Goal: Task Accomplishment & Management: Use online tool/utility

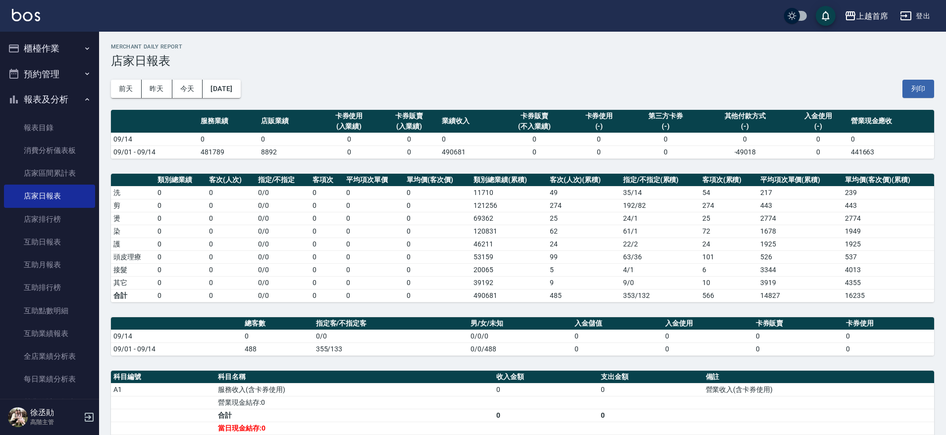
click at [85, 43] on button "櫃檯作業" at bounding box center [49, 49] width 91 height 26
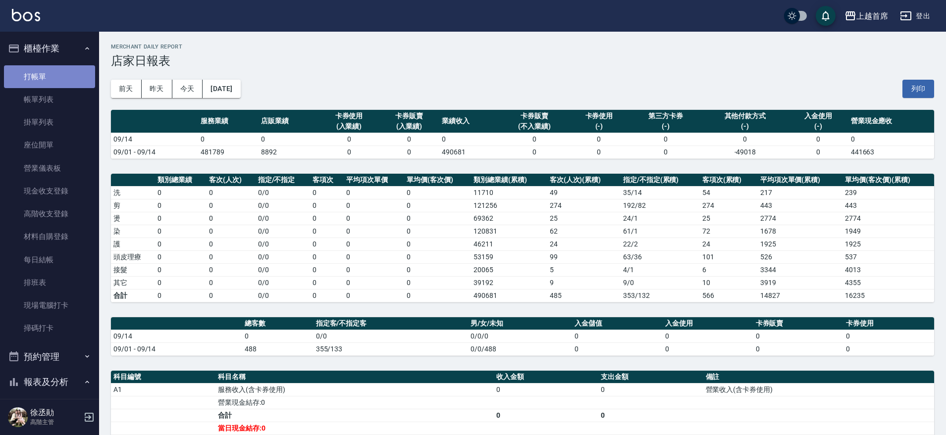
click at [61, 74] on link "打帳單" at bounding box center [49, 76] width 91 height 23
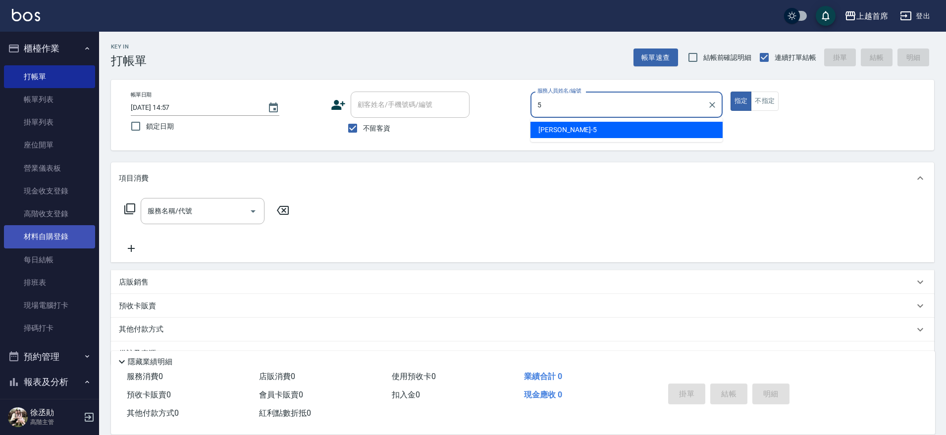
type input "[PERSON_NAME]-5"
type button "true"
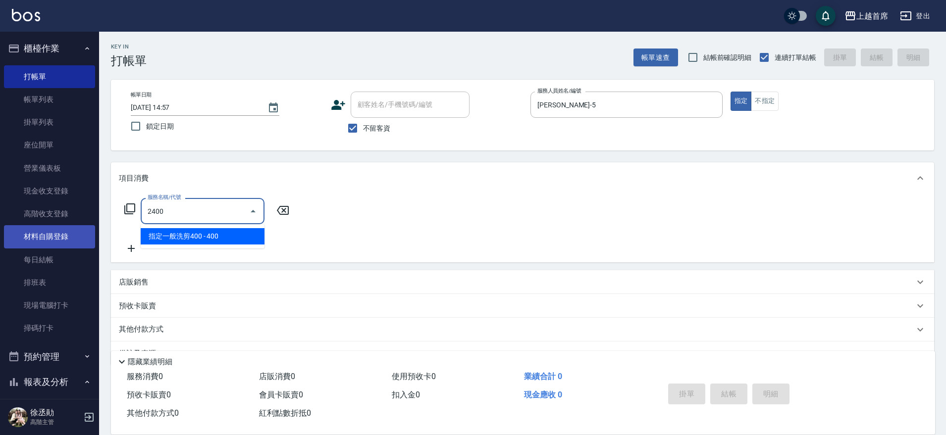
type input "指定一般洗剪400(2400)"
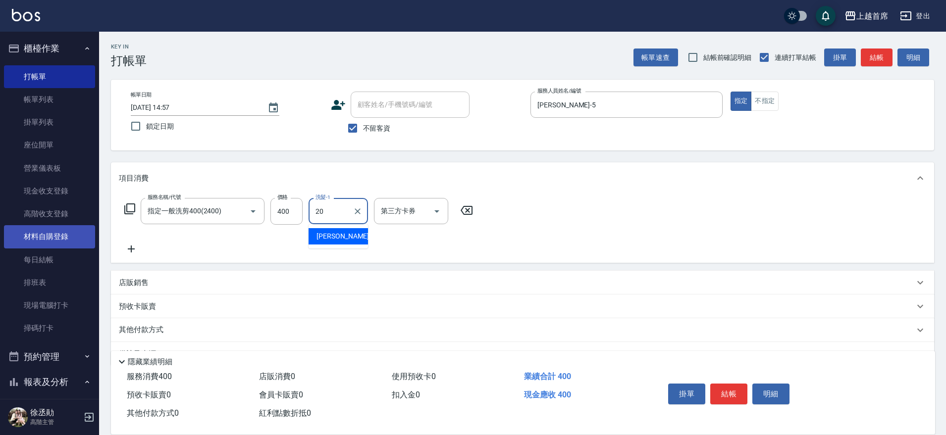
type input "[PERSON_NAME]-20"
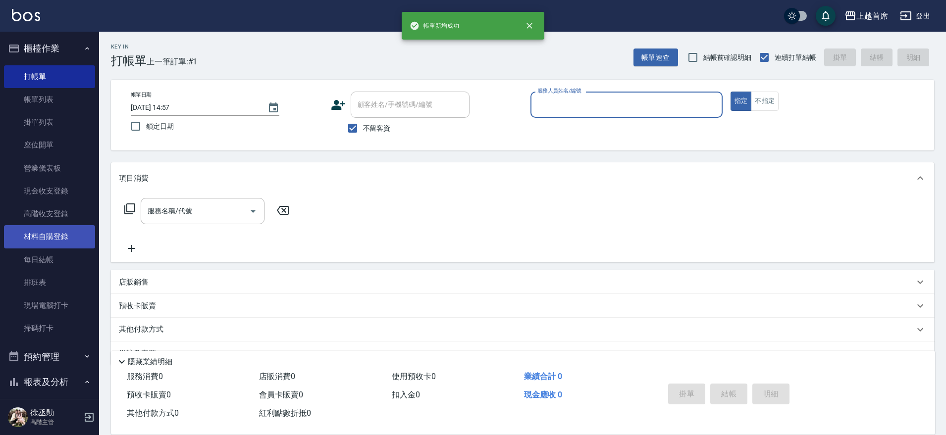
click at [731, 92] on button "指定" at bounding box center [741, 101] width 21 height 19
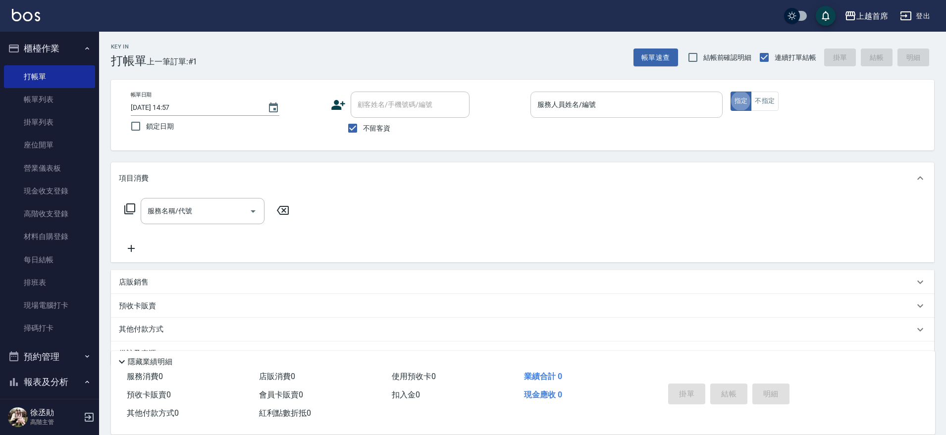
click at [607, 114] on div "服務人員姓名/編號" at bounding box center [626, 105] width 192 height 26
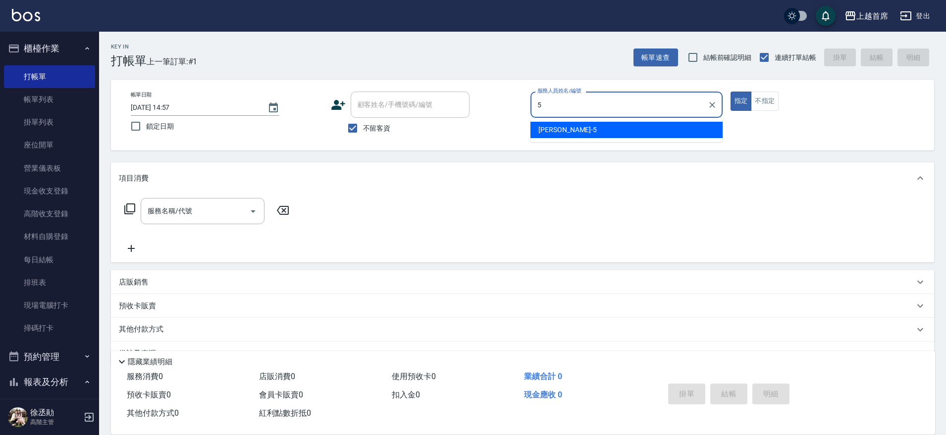
type input "[PERSON_NAME]-5"
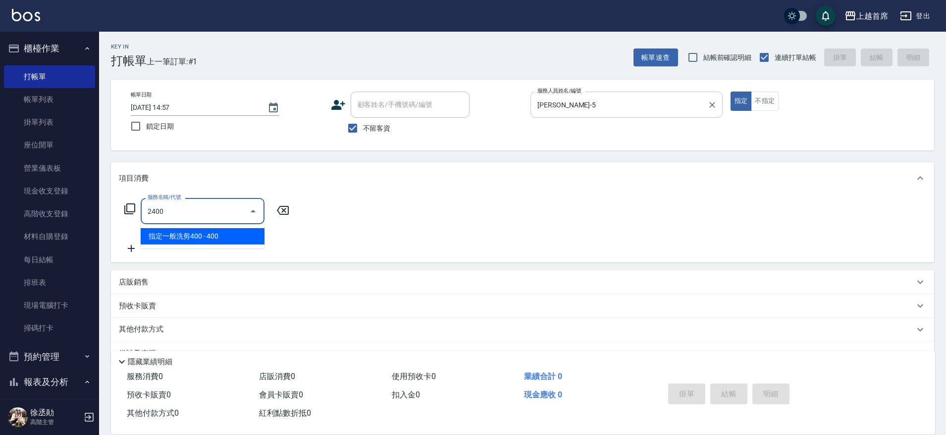
type input "指定一般洗剪400(2400)"
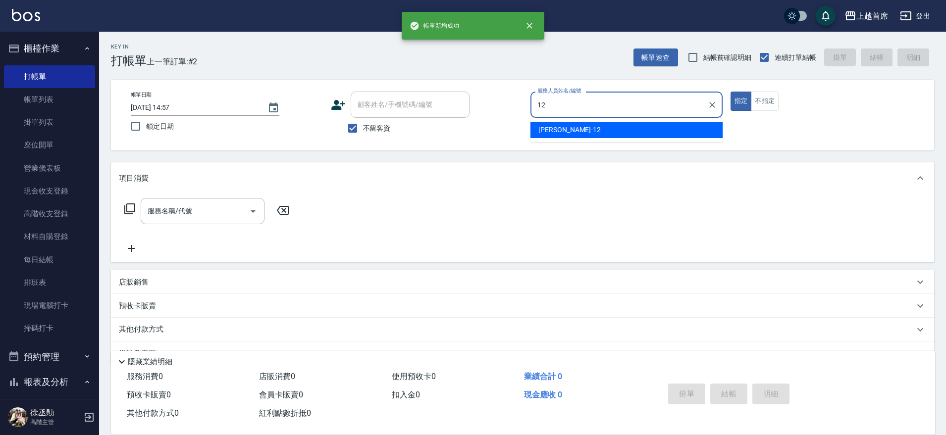
type input "[PERSON_NAME]-12"
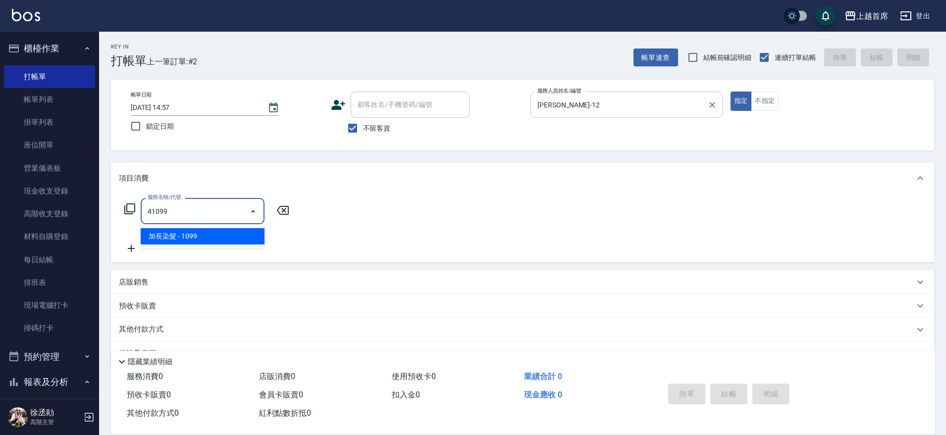
type input "加長染髮(41099)"
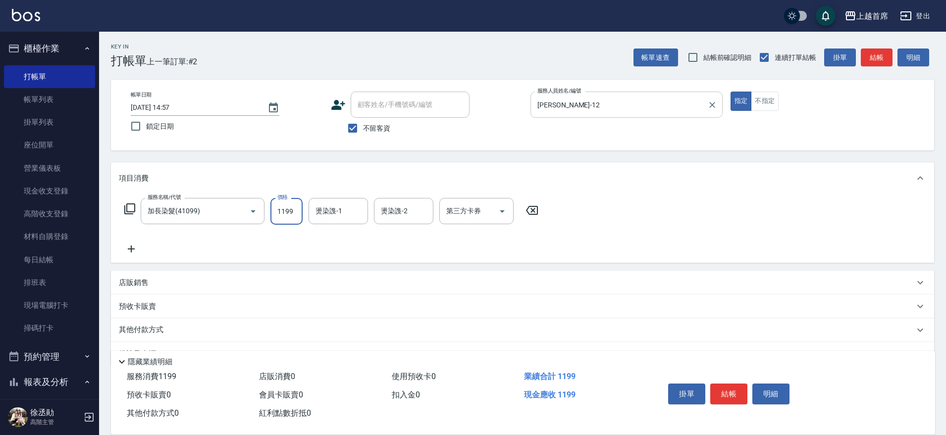
type input "1199"
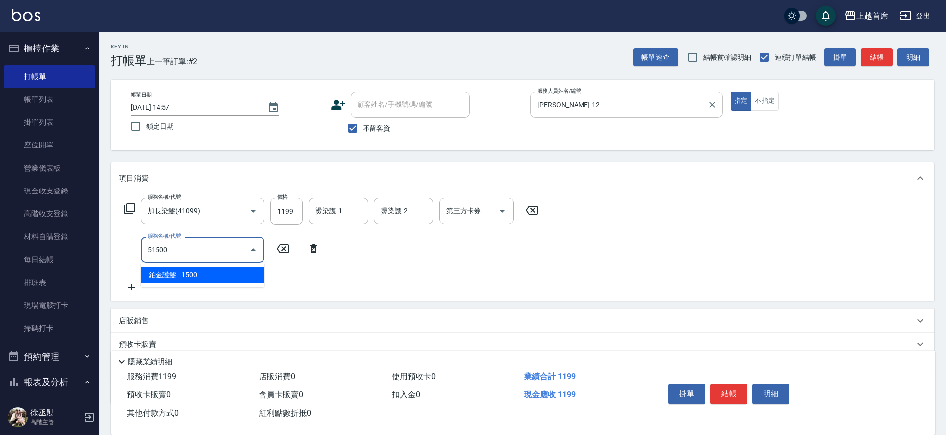
type input "鉑金護髮(51500)"
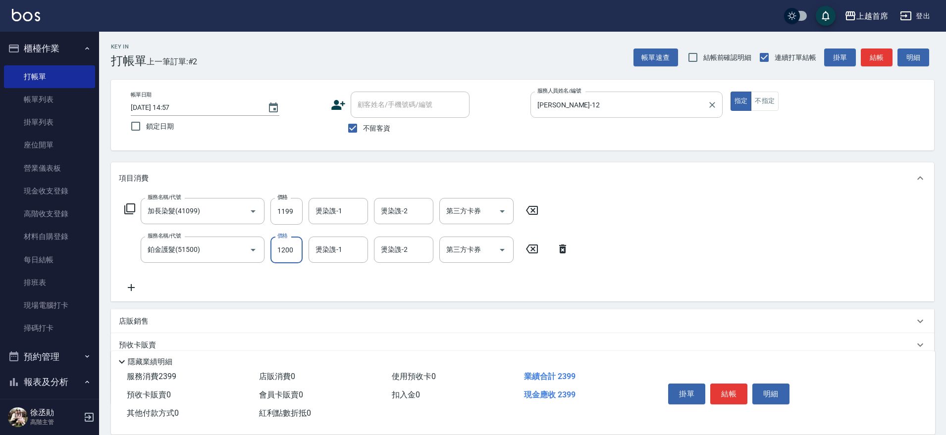
type input "1200"
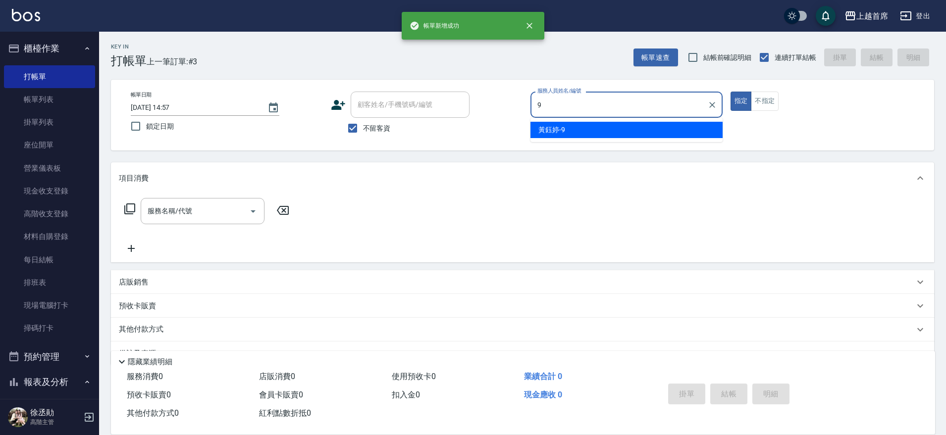
type input "[PERSON_NAME]-9"
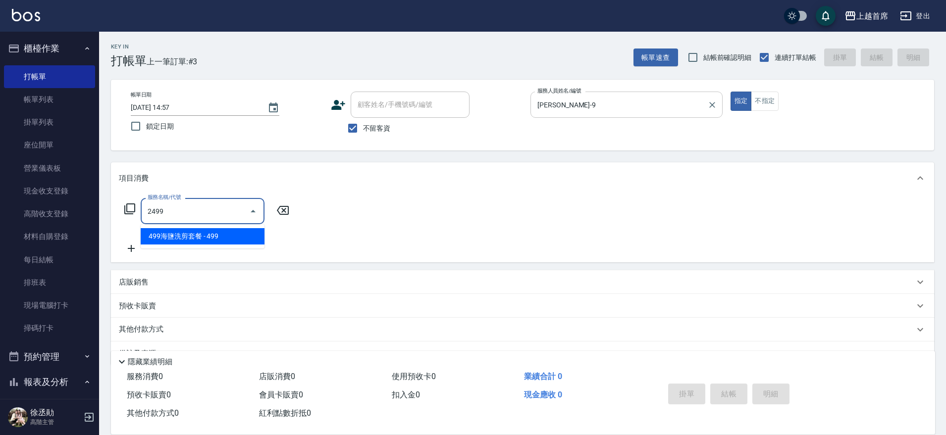
type input "499海鹽洗剪套餐(2499)"
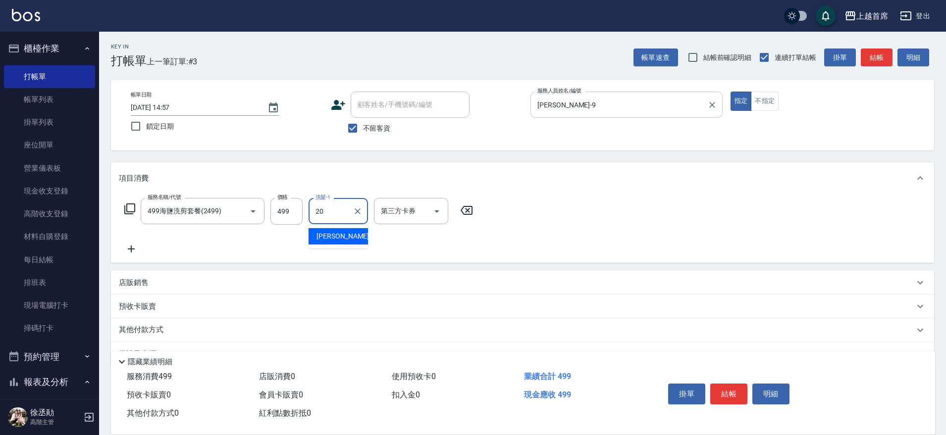
type input "[PERSON_NAME]-20"
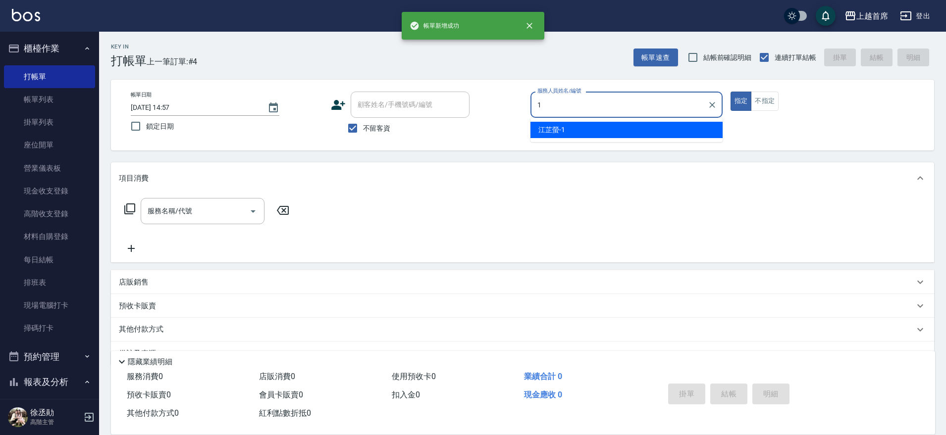
type input "[PERSON_NAME]-1"
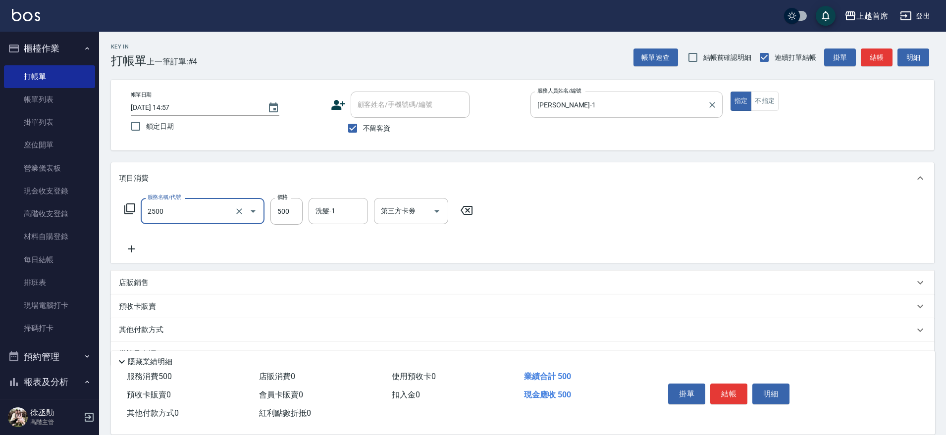
type input "海鹽洗剪500(2500)"
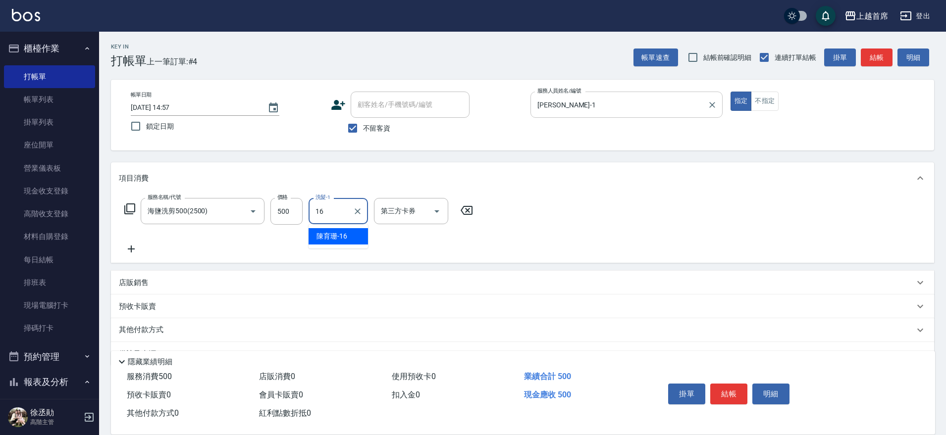
type input "[PERSON_NAME]-16"
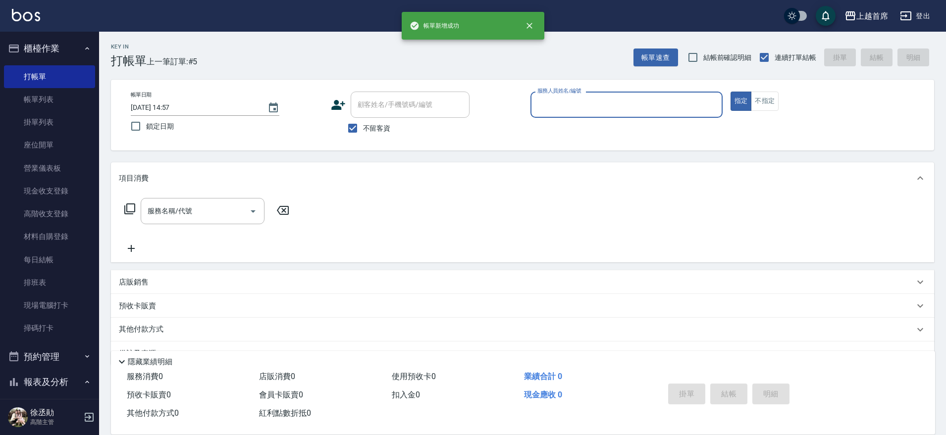
click at [731, 92] on button "指定" at bounding box center [741, 101] width 21 height 19
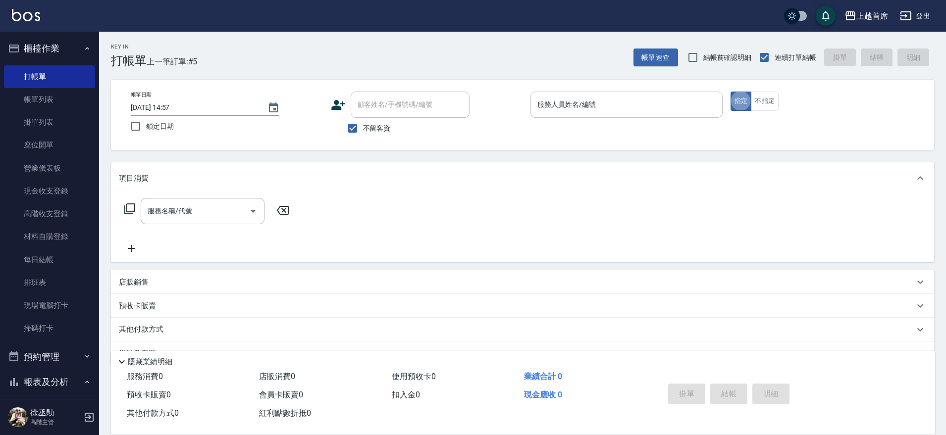
click at [607, 105] on input "服務人員姓名/編號" at bounding box center [626, 104] width 183 height 17
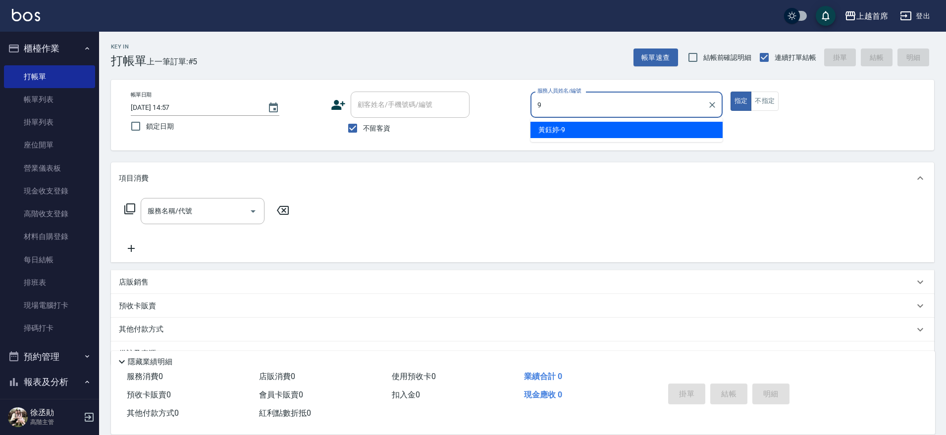
type input "[PERSON_NAME]-9"
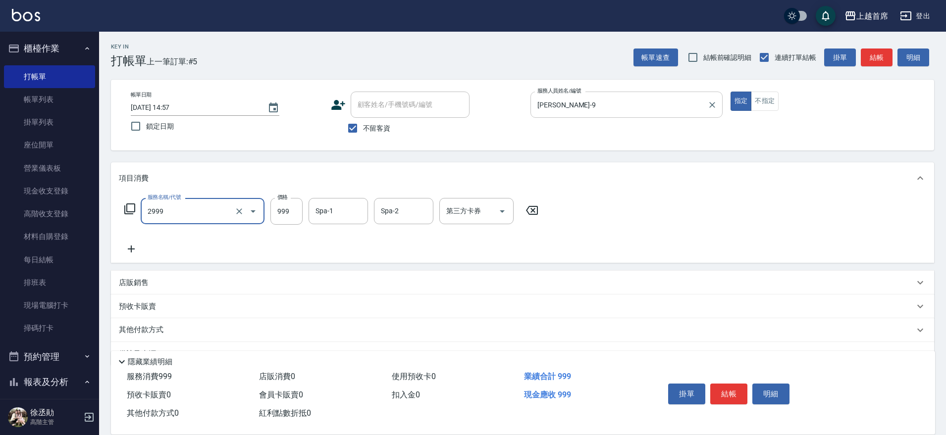
type input "spa精油洗剪套餐999(2999)"
type input "949"
type input "[PERSON_NAME]-20"
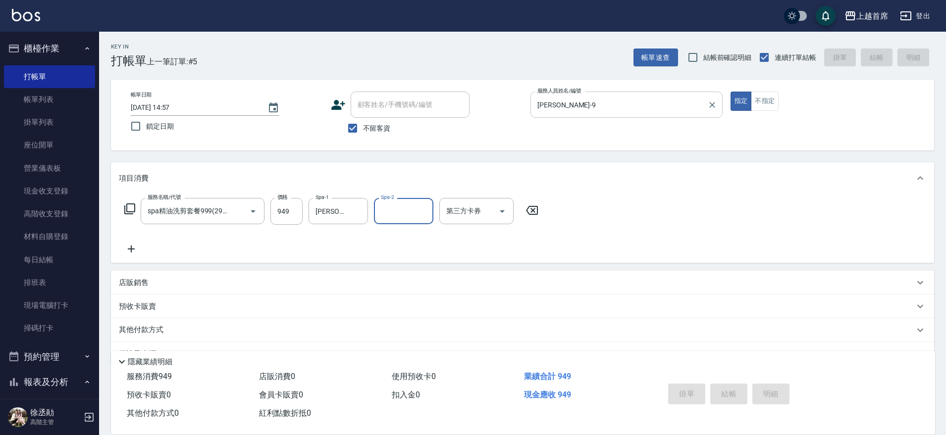
type input "[DATE] 14:58"
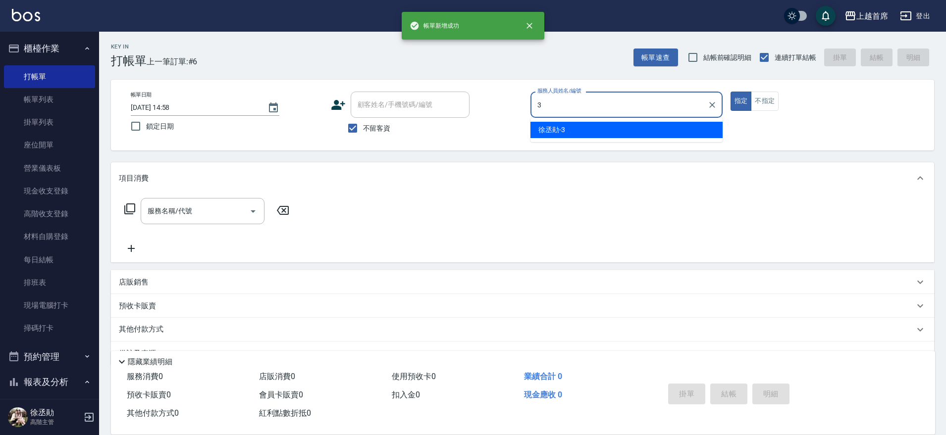
type input "[PERSON_NAME]-3"
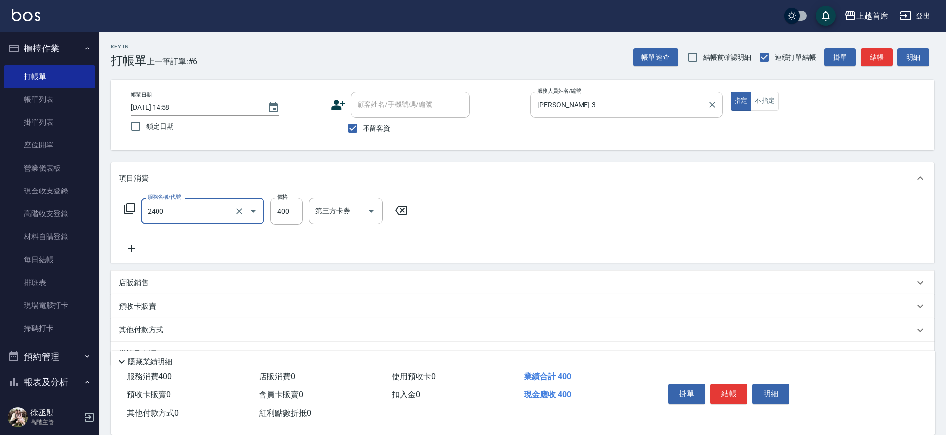
type input "指定一般洗剪400(2400)"
type input "450"
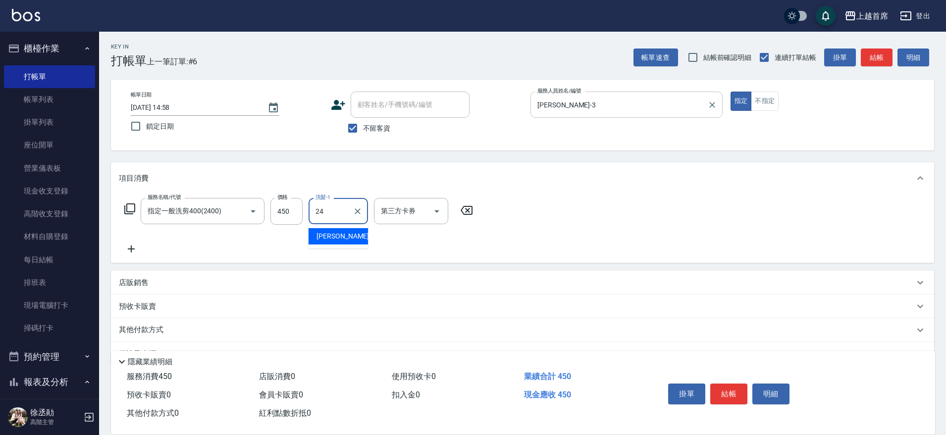
type input "[PERSON_NAME]-24"
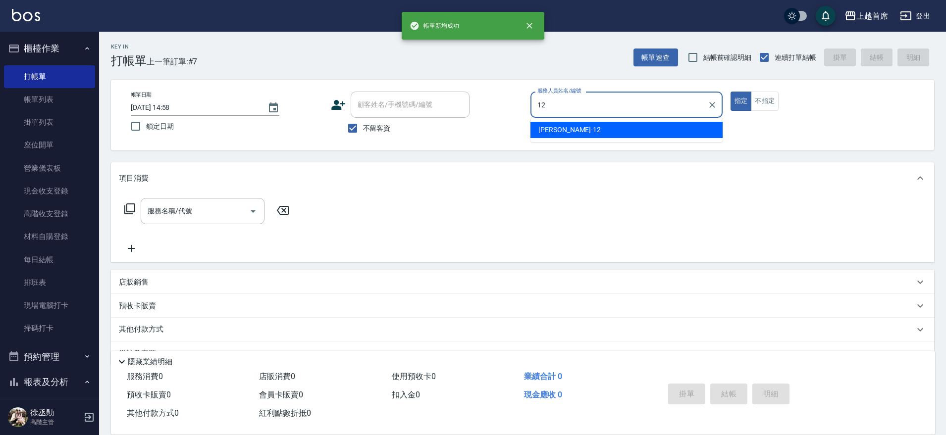
type input "[PERSON_NAME]-12"
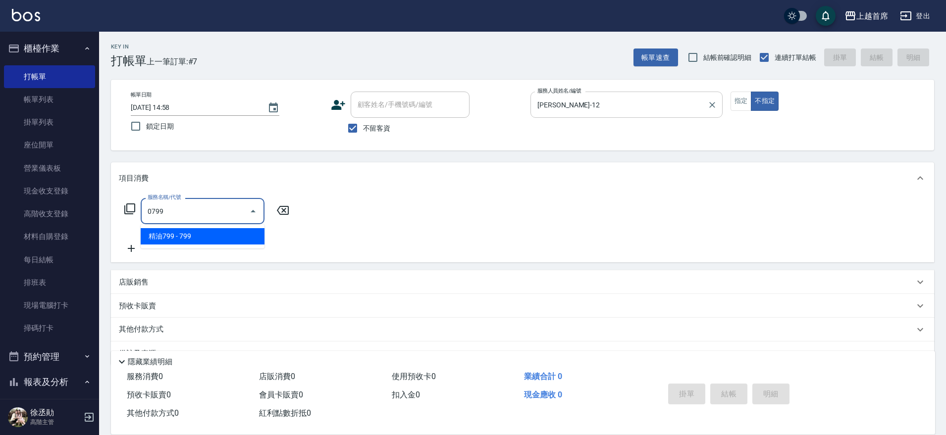
type input "精油799(0799)"
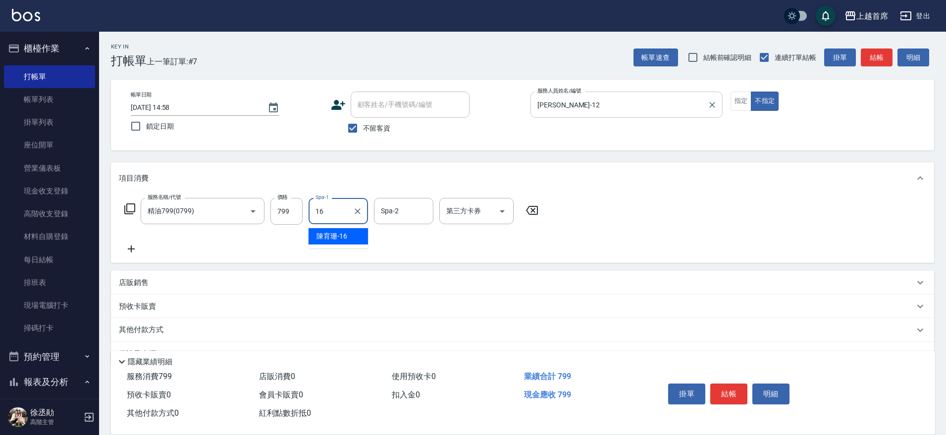
type input "[PERSON_NAME]-16"
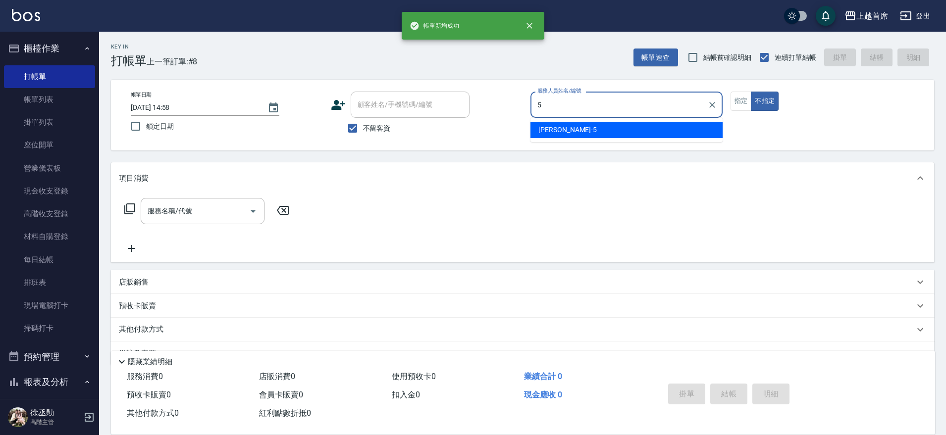
type input "[PERSON_NAME]-5"
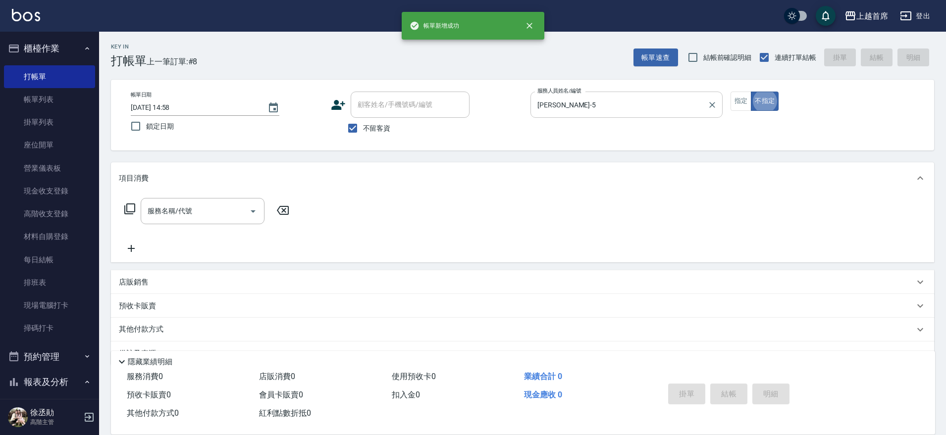
type button "false"
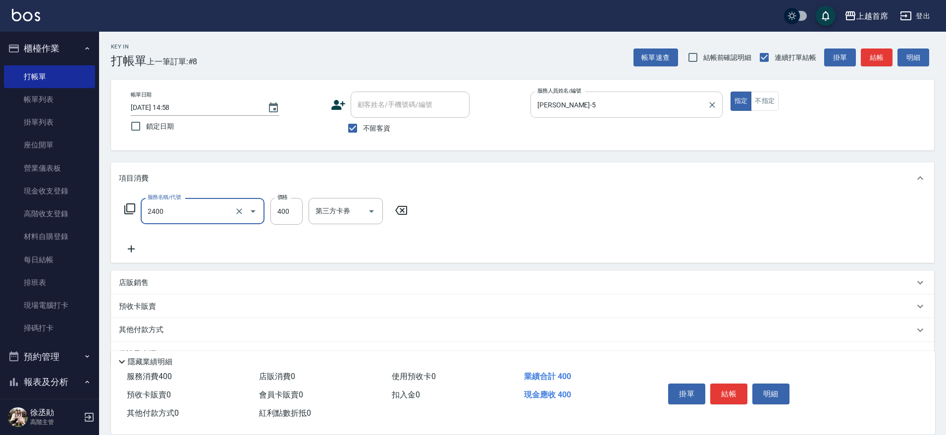
type input "指定一般洗剪400(2400)"
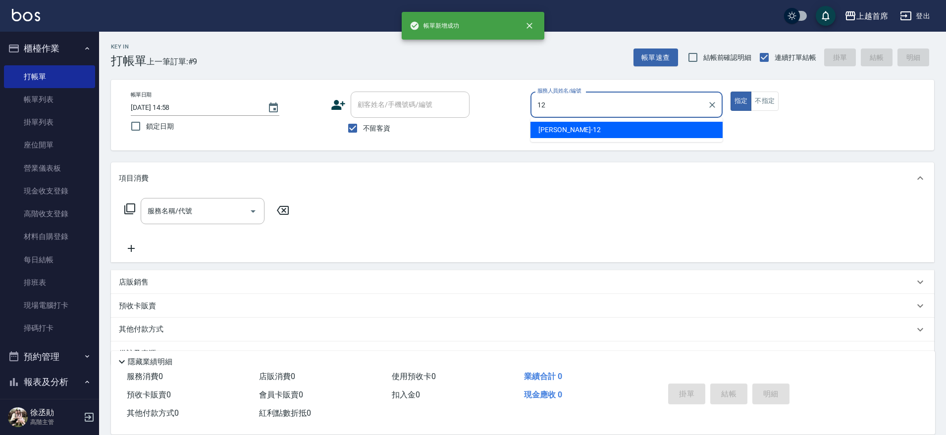
type input "[PERSON_NAME]-12"
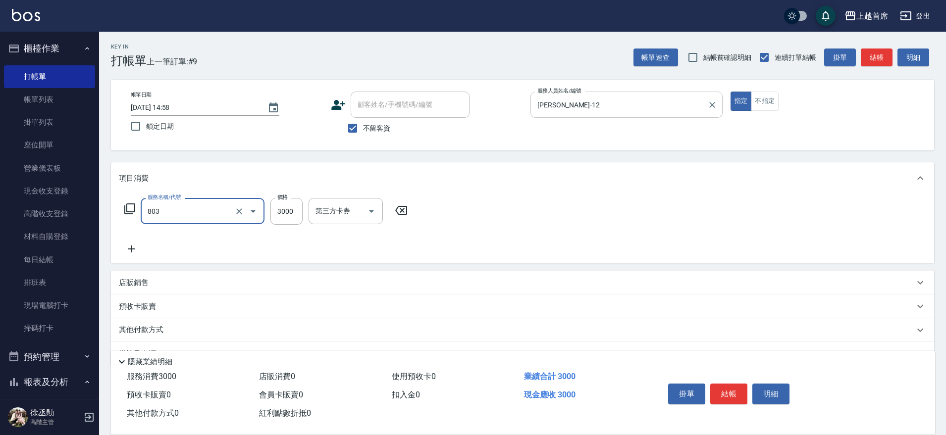
type input "入金3000(803)"
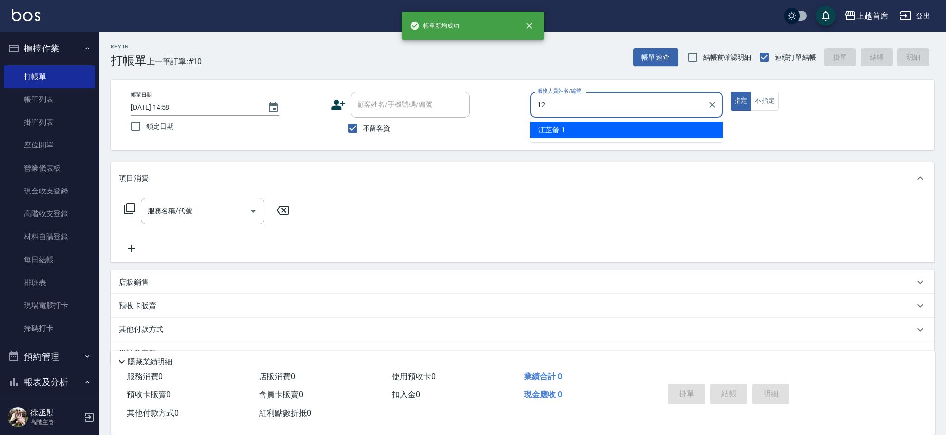
type input "[PERSON_NAME]-12"
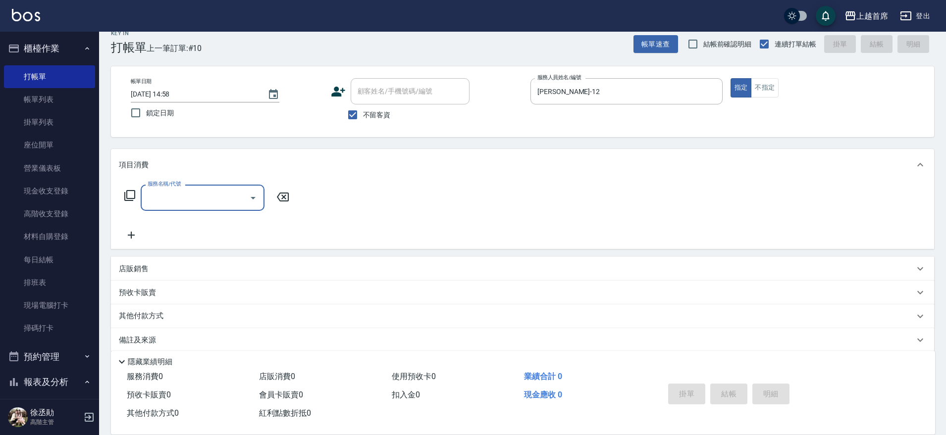
scroll to position [25, 0]
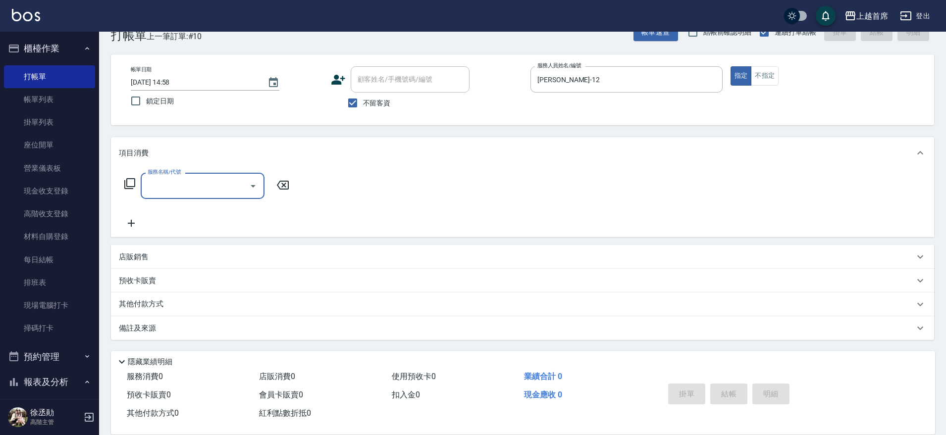
click at [159, 252] on div "店販銷售" at bounding box center [516, 257] width 795 height 10
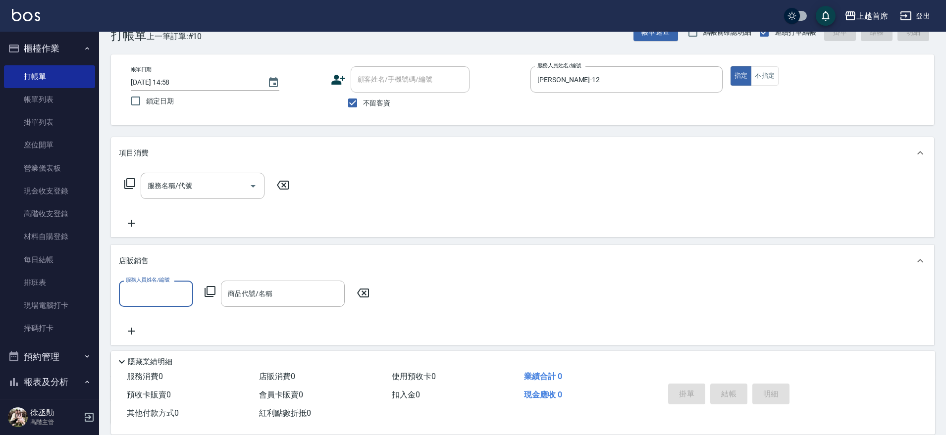
scroll to position [0, 0]
type input "[PERSON_NAME]-12"
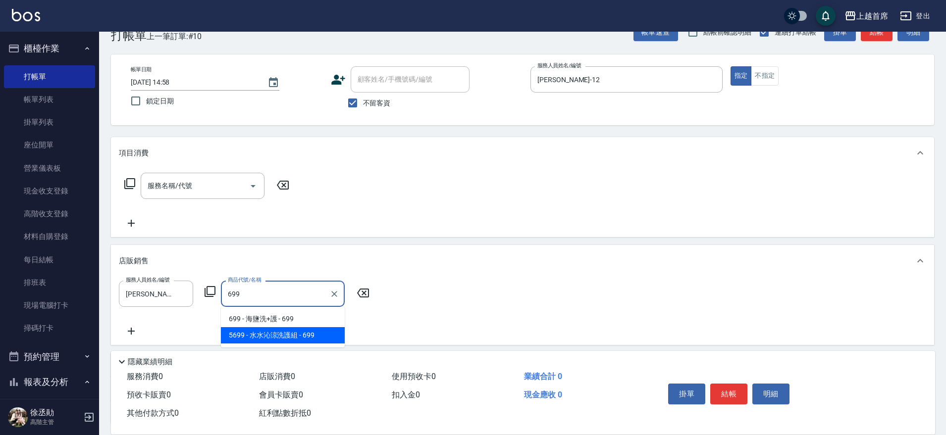
type input "[PERSON_NAME]涼洗護組"
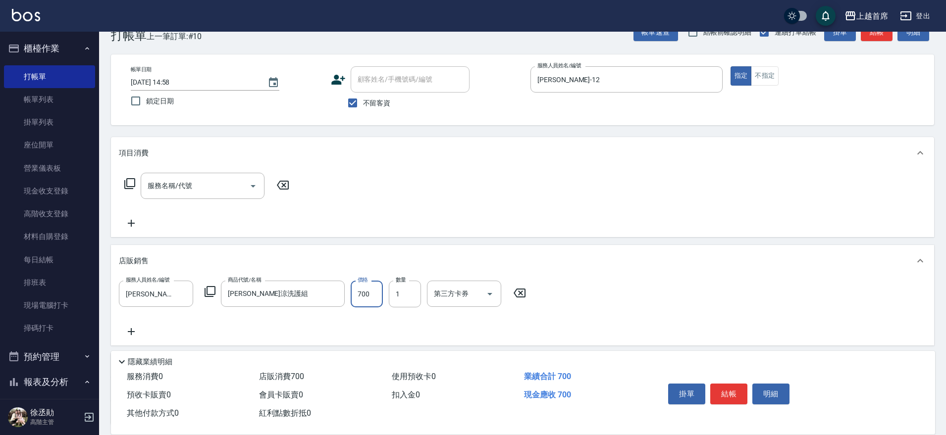
type input "700"
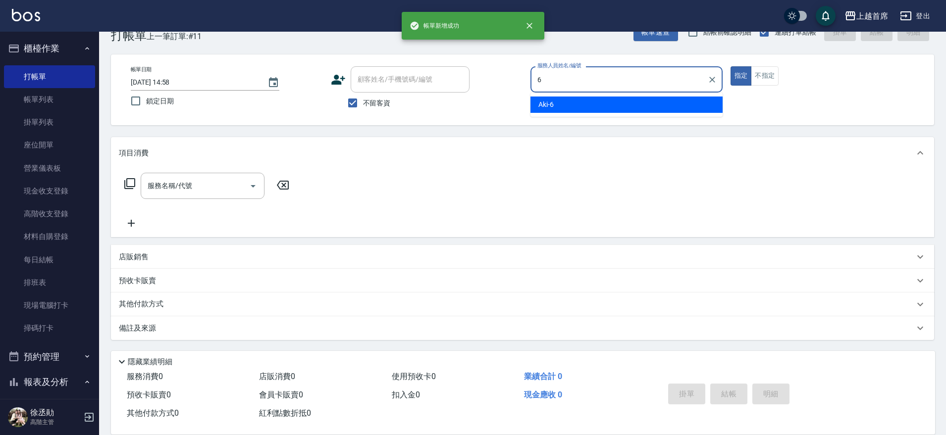
type input "Aki-6"
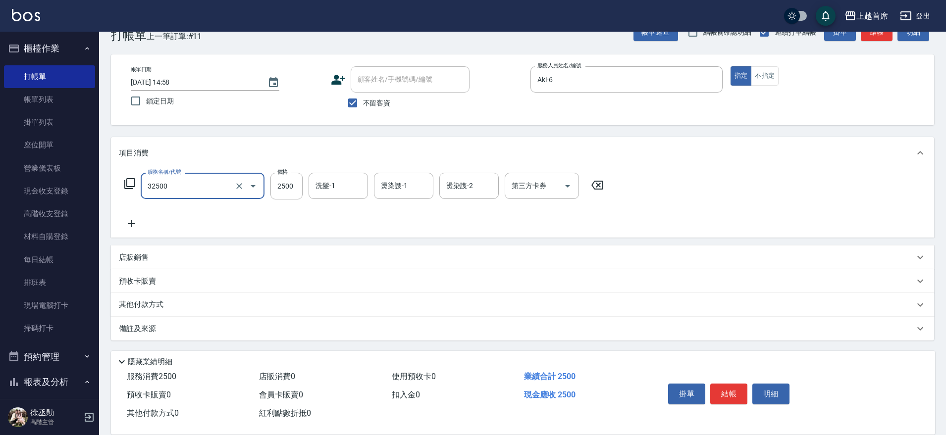
type input "燙髮2500(32500)"
type input "2350"
click at [213, 276] on div "預收卡販賣" at bounding box center [516, 281] width 795 height 10
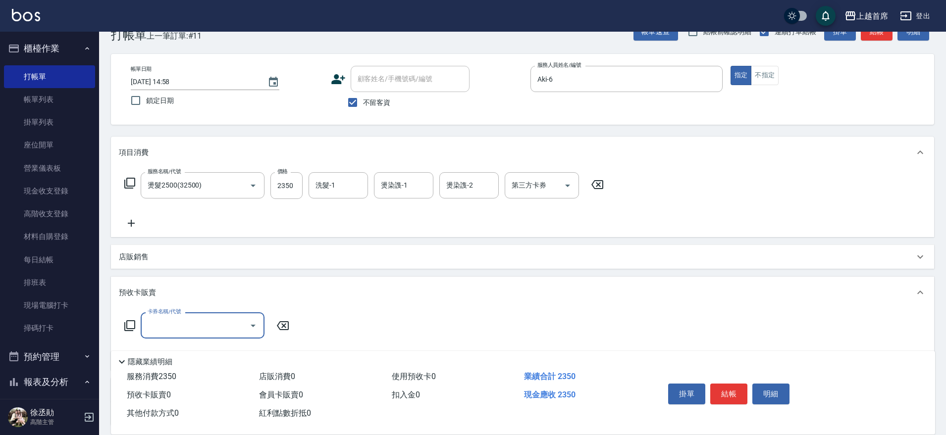
scroll to position [0, 0]
click at [201, 302] on div "預收卡販賣" at bounding box center [522, 293] width 823 height 32
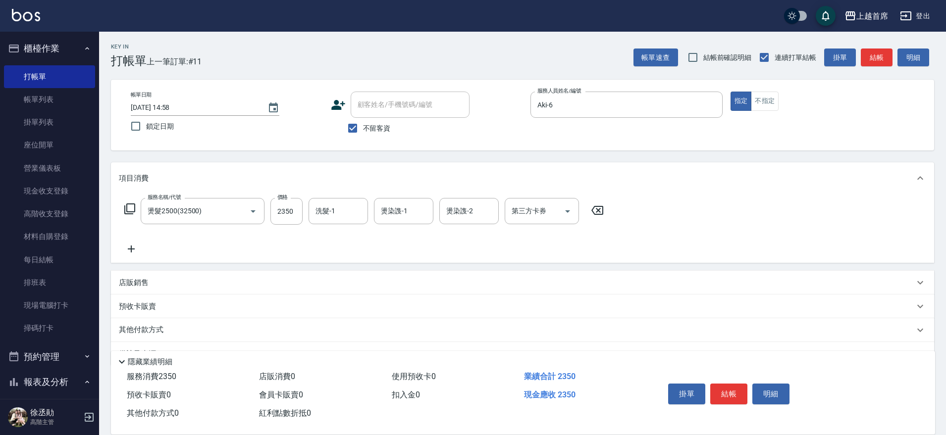
click at [194, 334] on div "其他付款方式" at bounding box center [516, 330] width 795 height 11
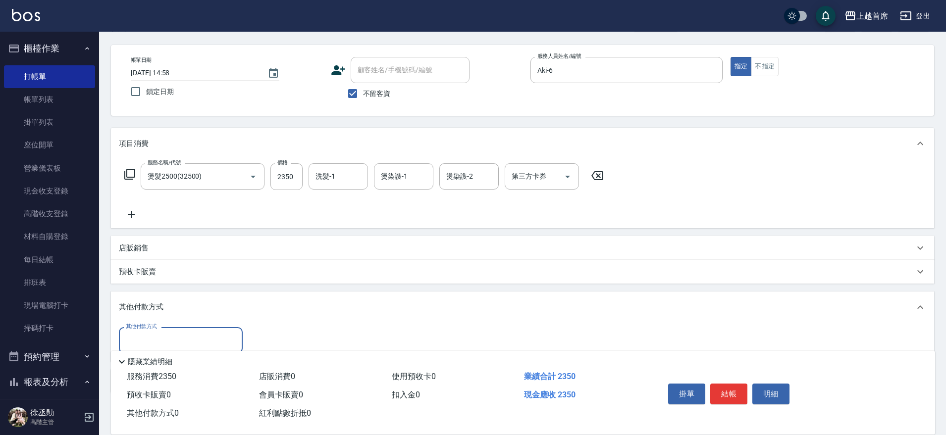
scroll to position [62, 0]
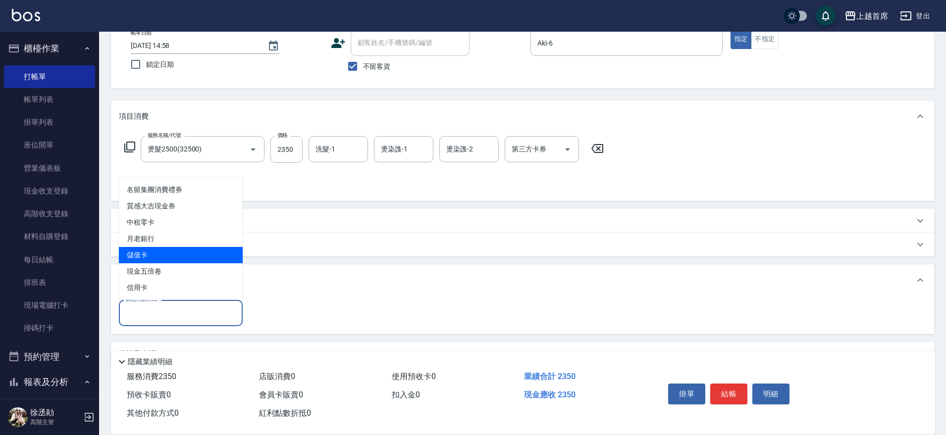
type input "儲值卡"
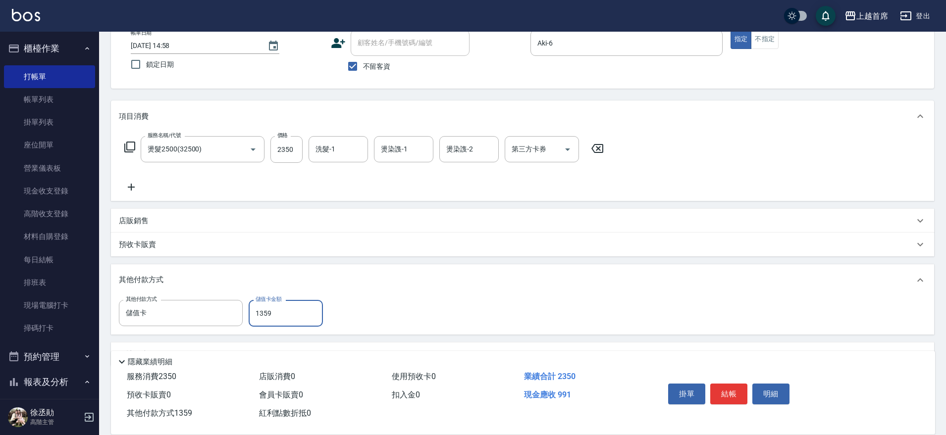
type input "1359"
type input "[DATE] 15:00"
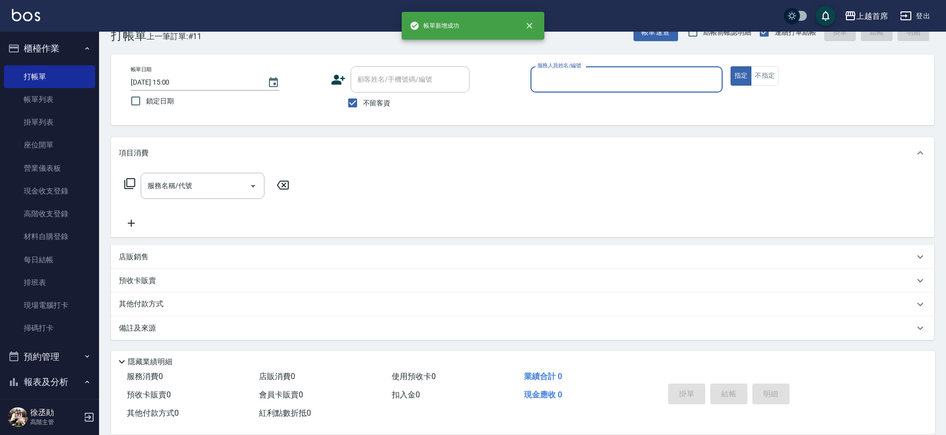
scroll to position [25, 0]
type input "[PERSON_NAME]-12"
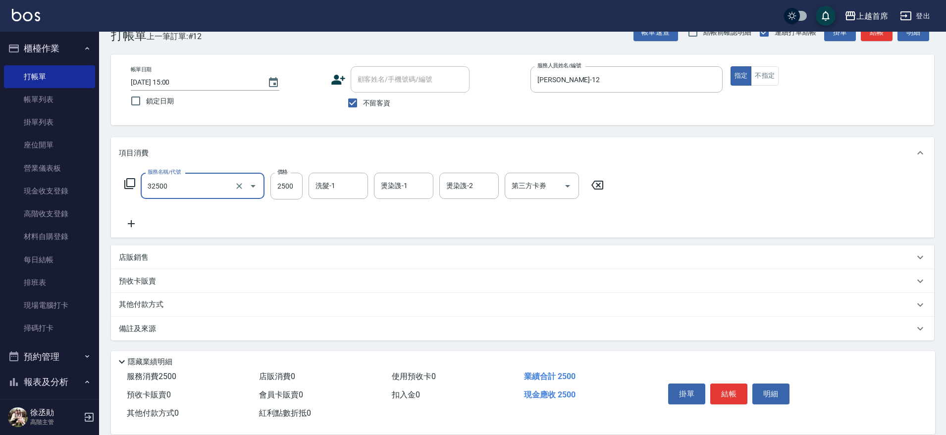
type input "燙髮2500(32500)"
type input "2499"
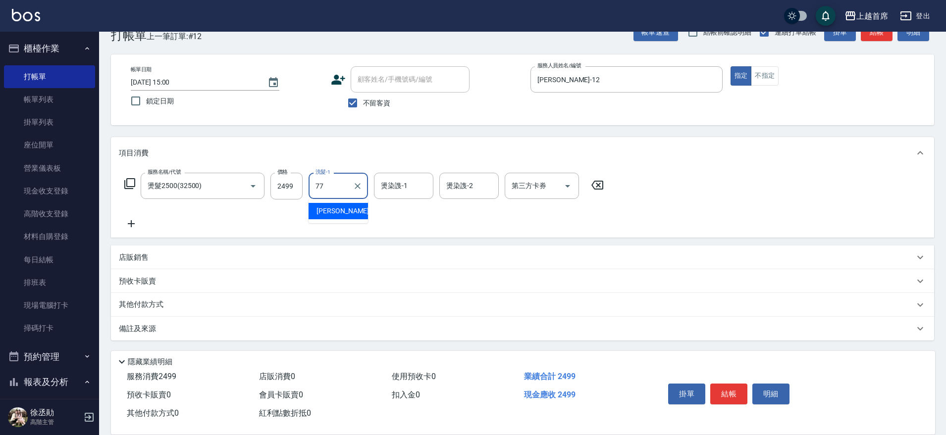
type input "[PERSON_NAME]-77"
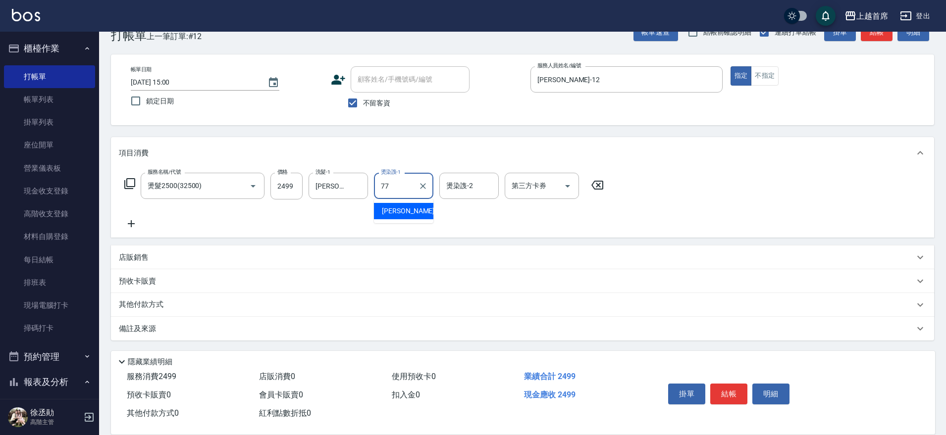
type input "[PERSON_NAME]-77"
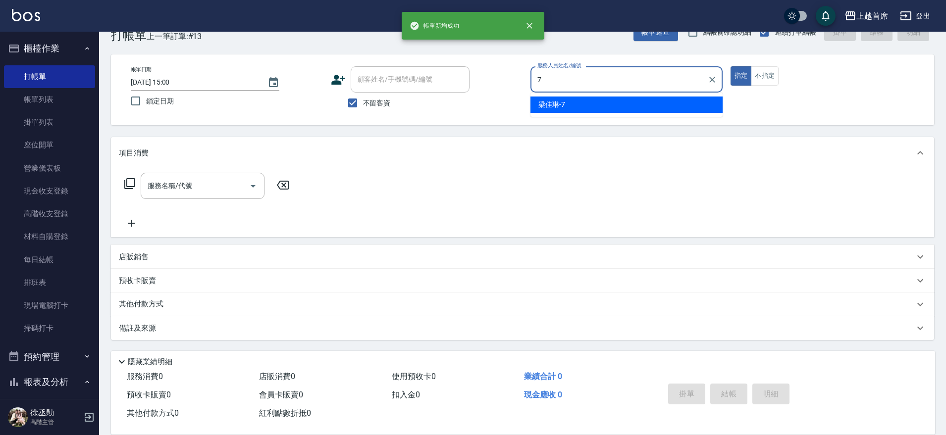
type input "[PERSON_NAME]-7"
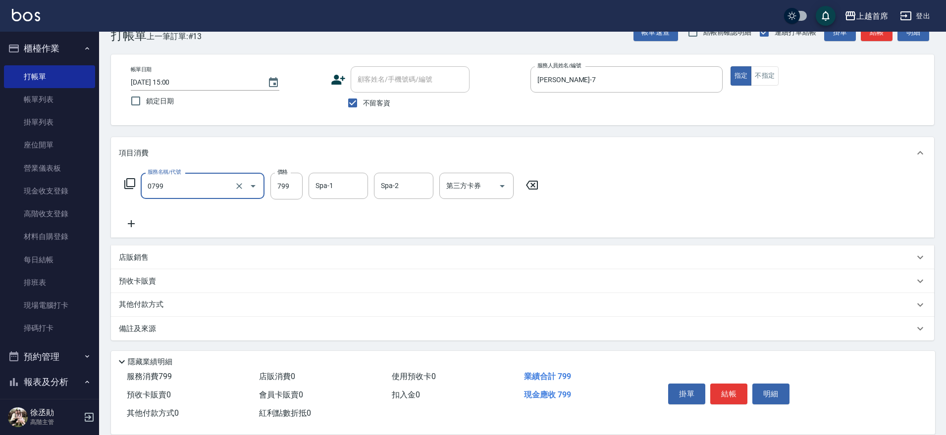
type input "精油799(0799)"
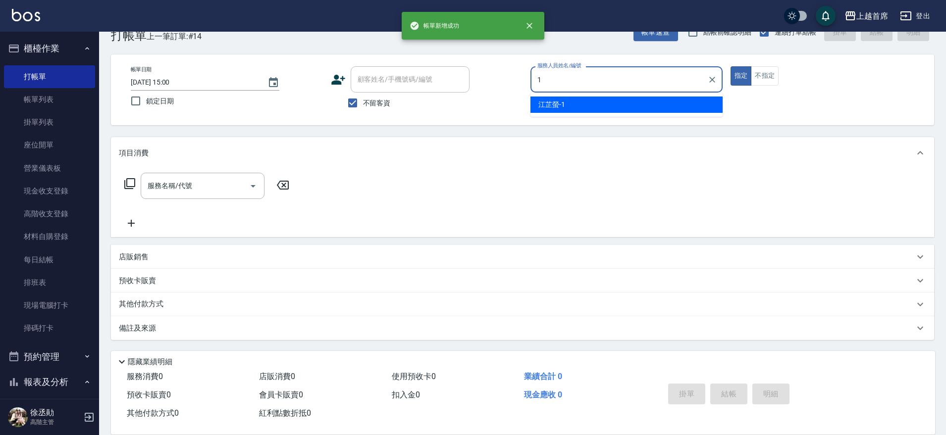
type input "[PERSON_NAME]-1"
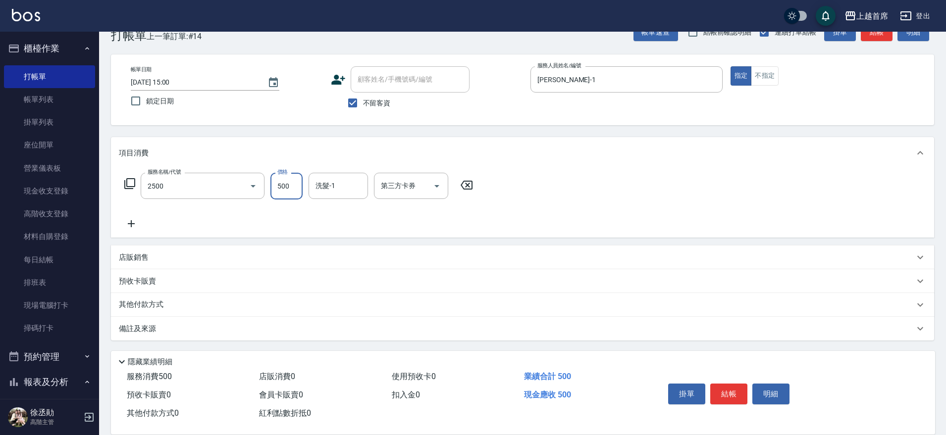
type input "海鹽洗剪500(2500)"
type input "[PERSON_NAME]-16"
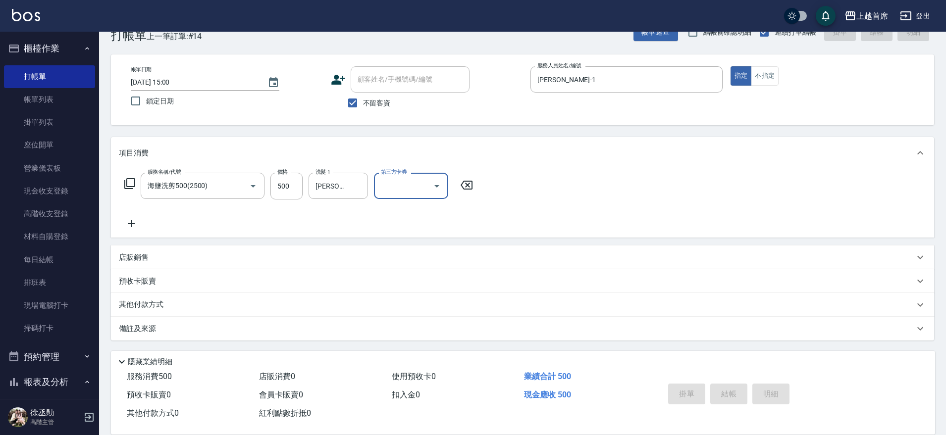
type input "[DATE] 15:01"
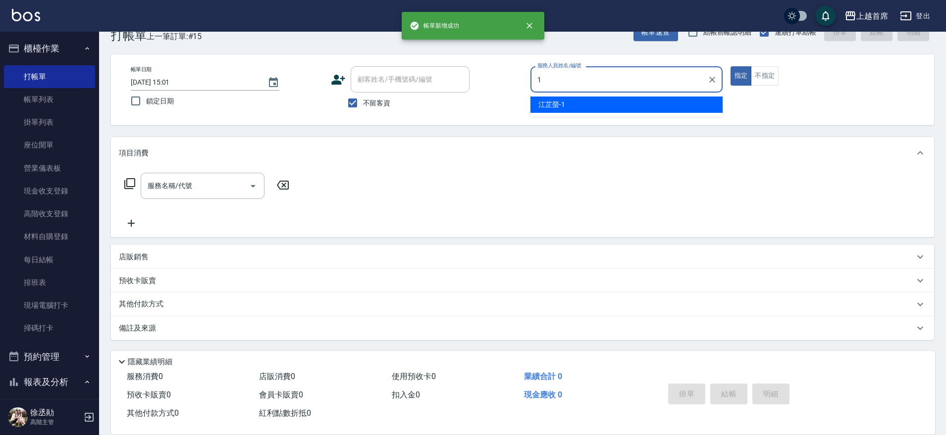
type input "[PERSON_NAME]-1"
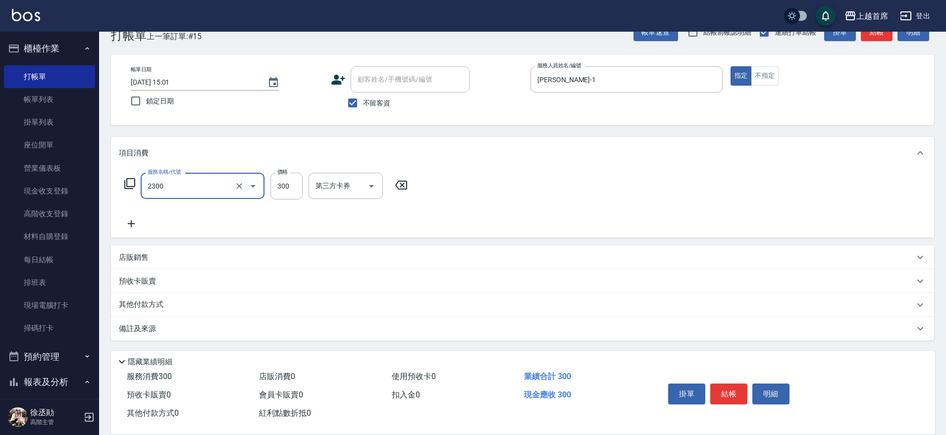
type input "單剪指定300(2300)"
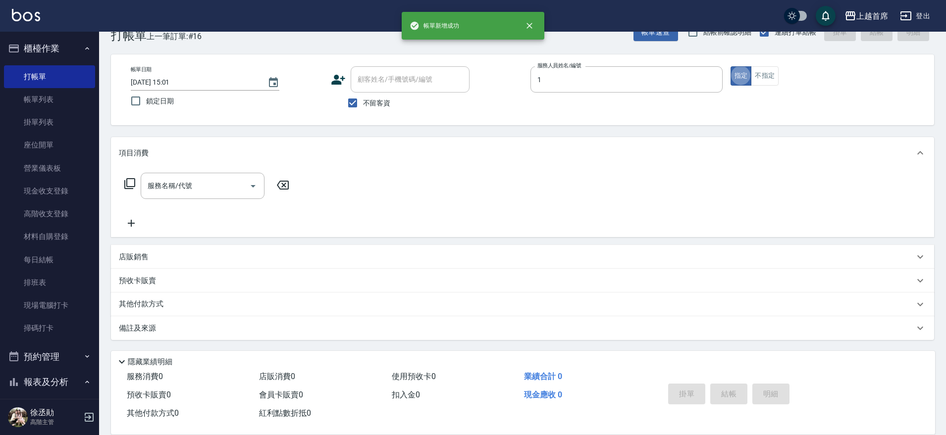
type input "[PERSON_NAME]-1"
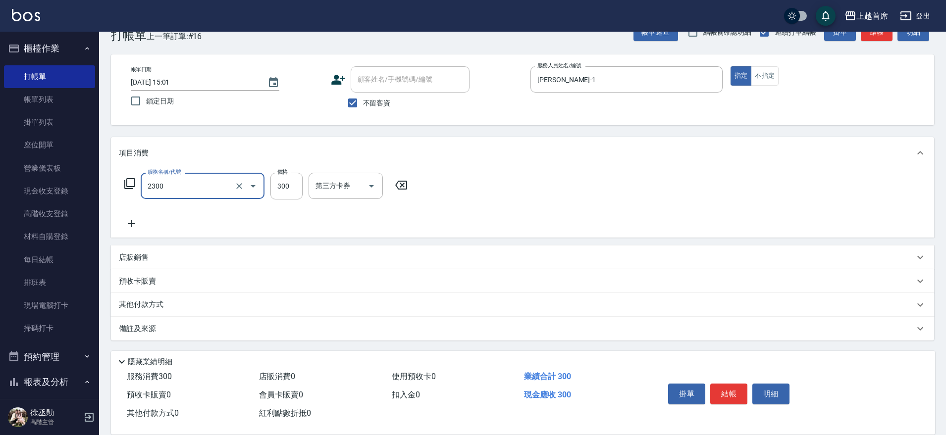
type input "單剪指定300(2300)"
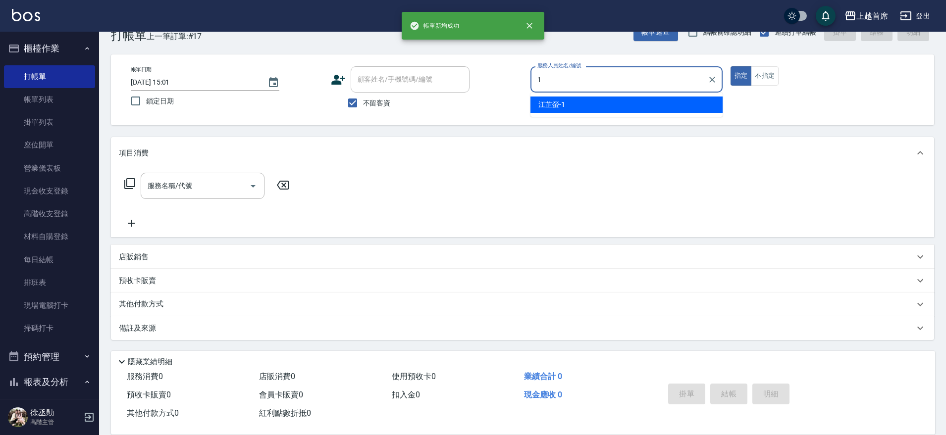
type input "[PERSON_NAME]-1"
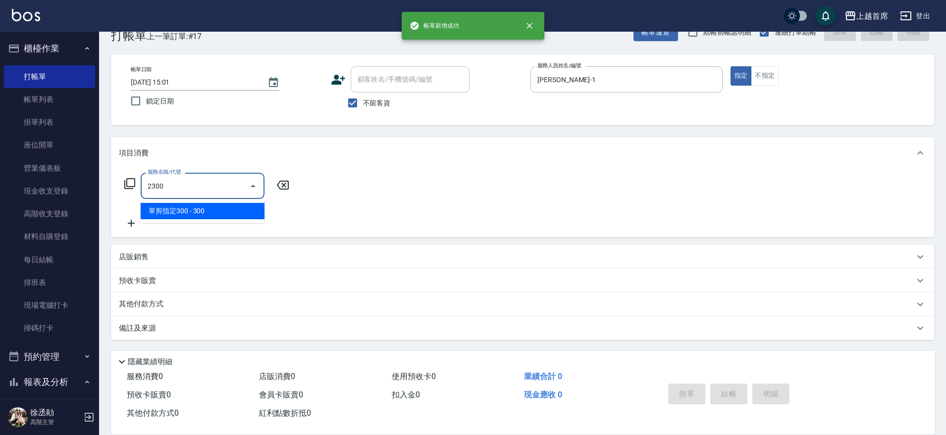
type input "單剪指定300(2300)"
